Goal: Task Accomplishment & Management: Use online tool/utility

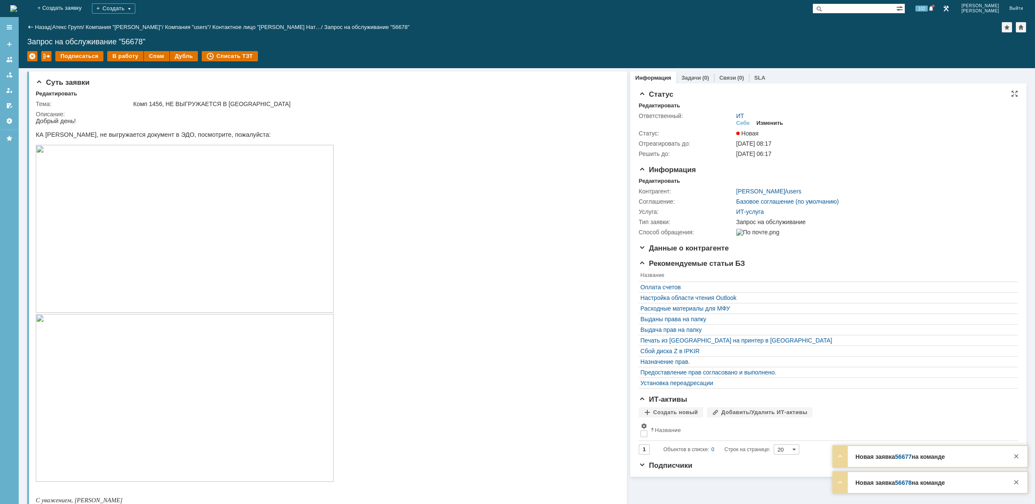
click at [773, 122] on div "Изменить" at bounding box center [770, 123] width 27 height 7
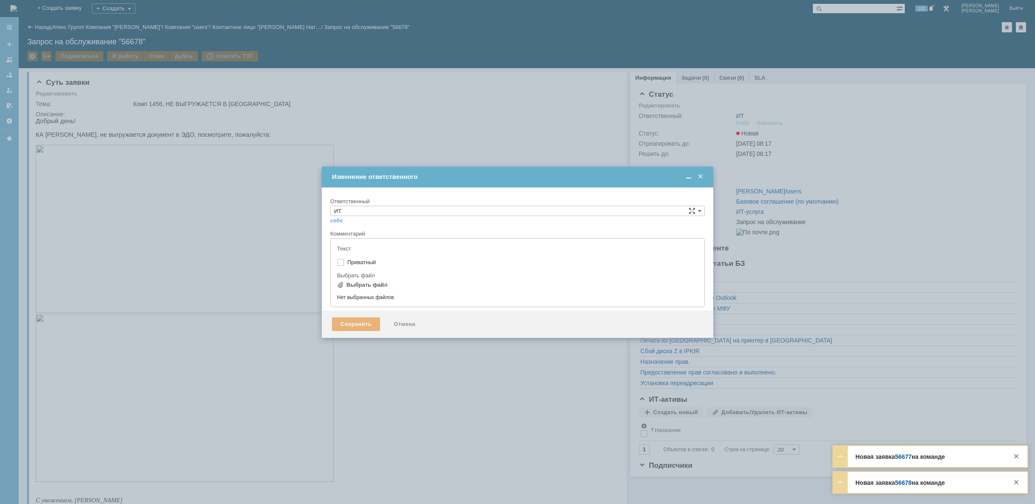
type input "[не указано]"
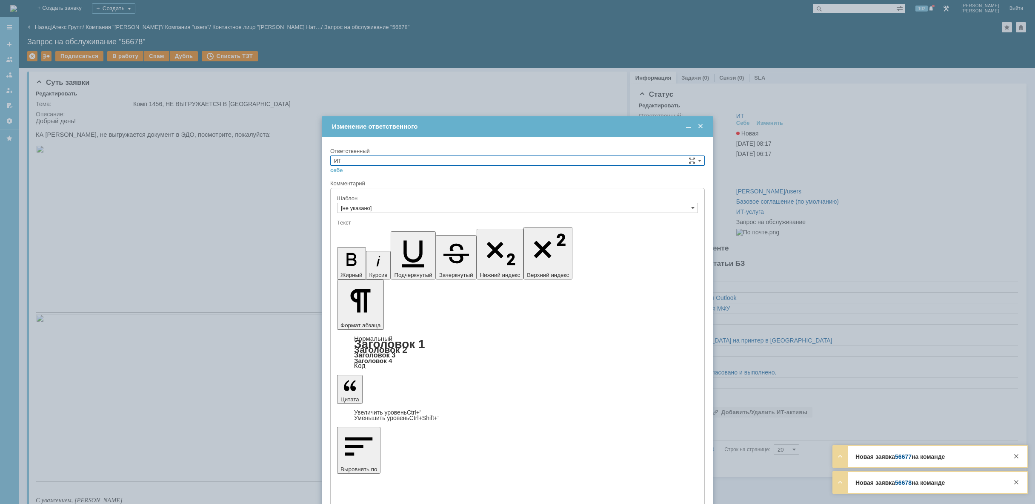
click at [578, 163] on input "ИТ" at bounding box center [517, 160] width 375 height 10
click at [512, 235] on div "АСУ" at bounding box center [518, 230] width 374 height 9
type input "АСУ"
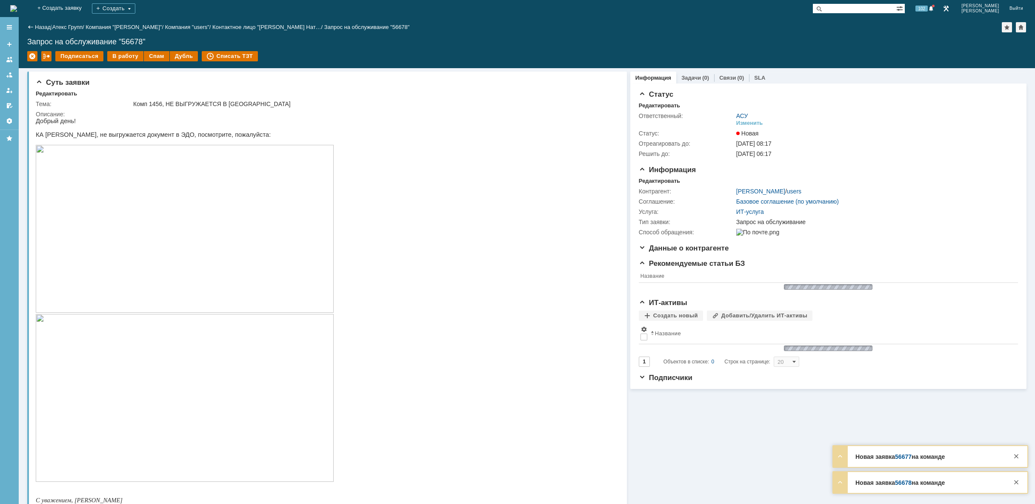
click at [17, 5] on img at bounding box center [13, 8] width 7 height 7
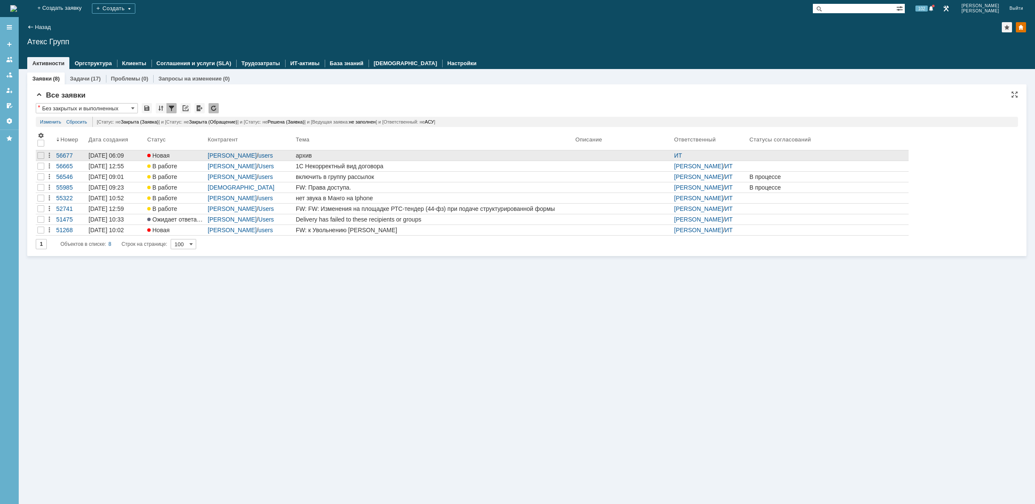
click at [381, 155] on div "архив" at bounding box center [434, 155] width 276 height 7
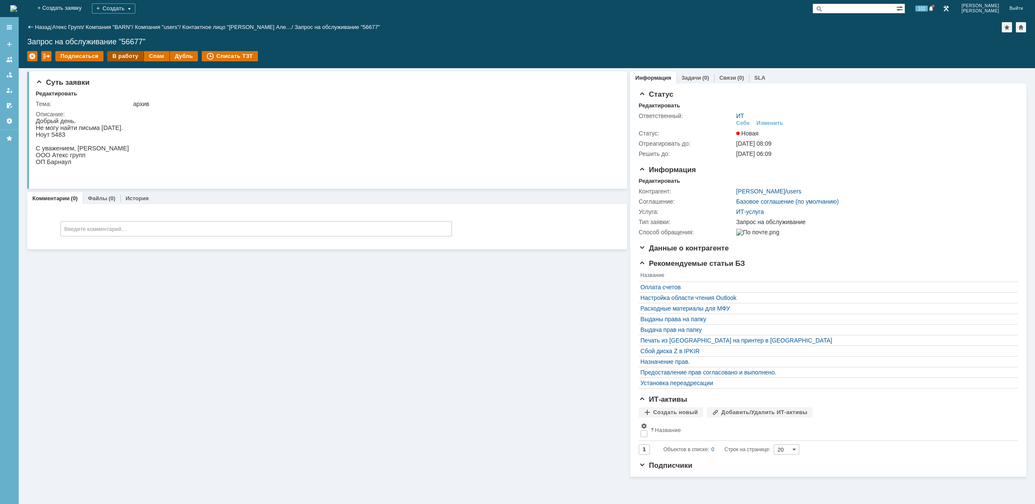
click at [119, 55] on div "В работу" at bounding box center [125, 56] width 36 height 10
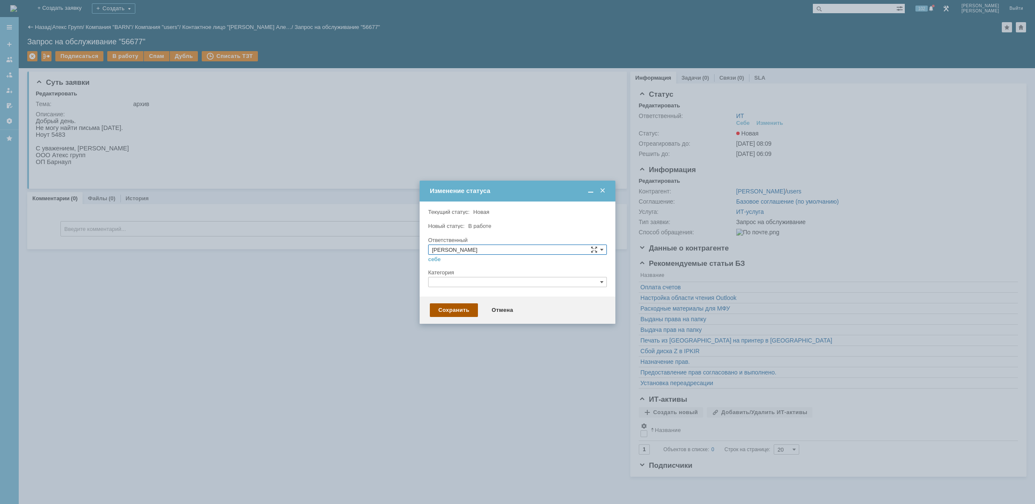
click at [462, 306] on div "Сохранить" at bounding box center [454, 310] width 48 height 14
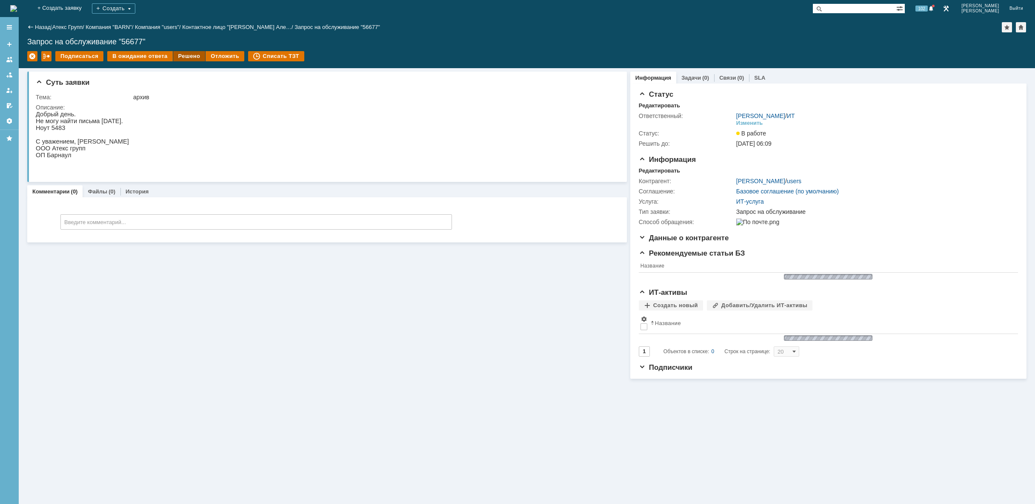
click at [182, 59] on div "Решено" at bounding box center [189, 56] width 32 height 10
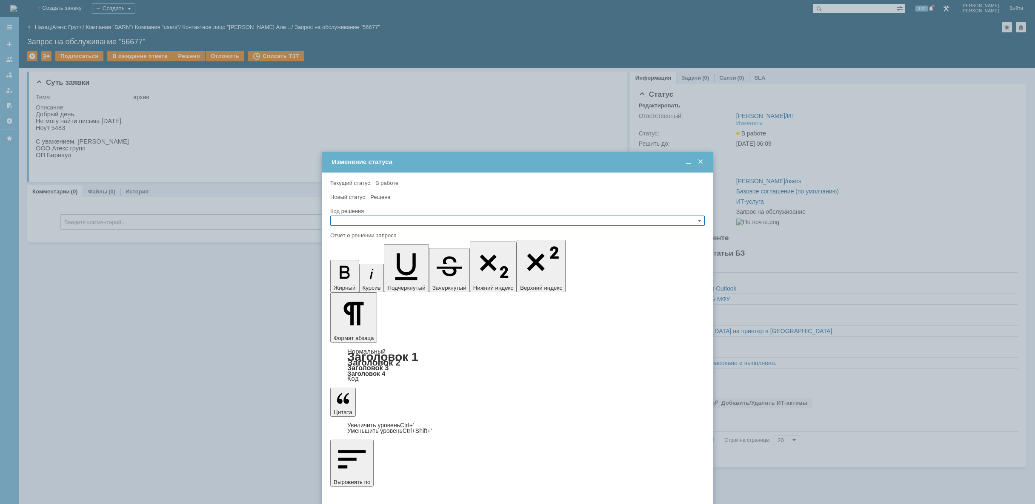
click at [405, 220] on input "text" at bounding box center [517, 220] width 375 height 10
click at [398, 262] on span "Решено" at bounding box center [517, 261] width 367 height 7
type input "Решено"
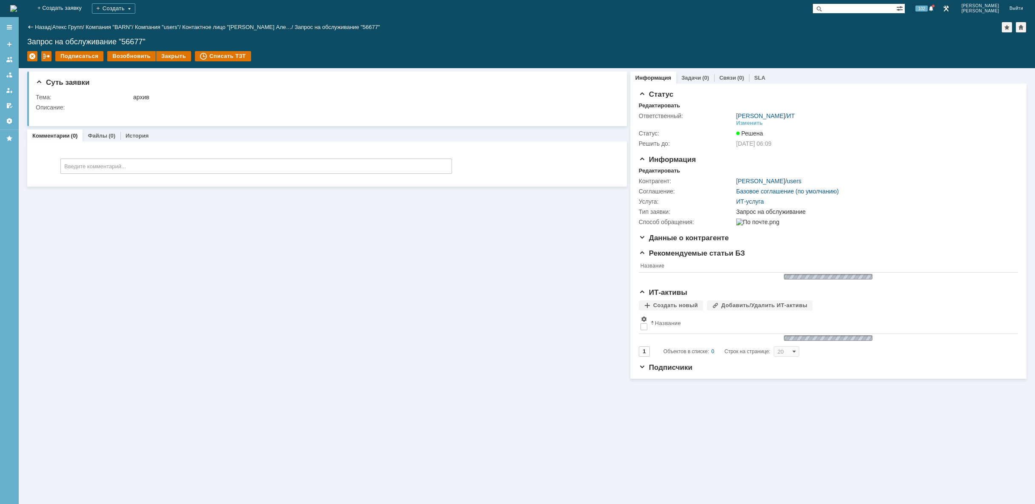
scroll to position [0, 0]
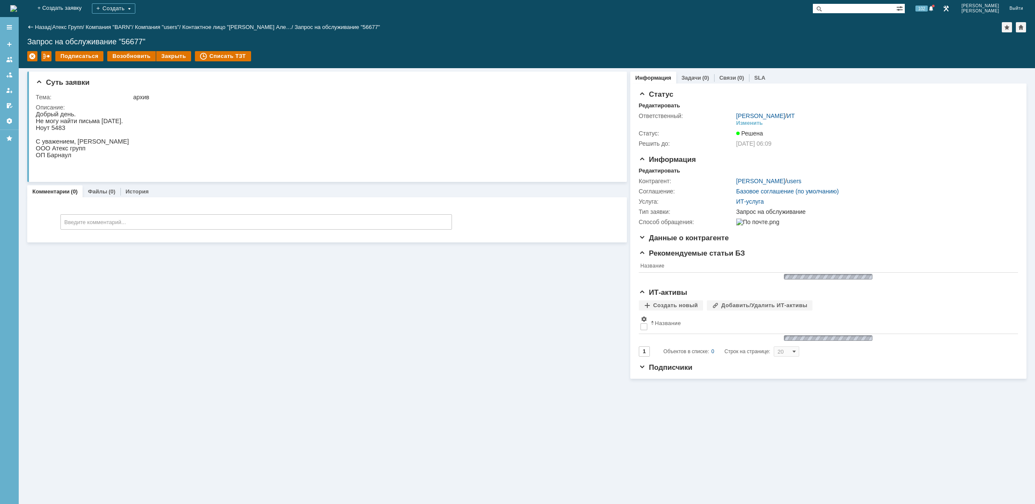
click at [17, 12] on img at bounding box center [13, 8] width 7 height 7
